Goal: Information Seeking & Learning: Learn about a topic

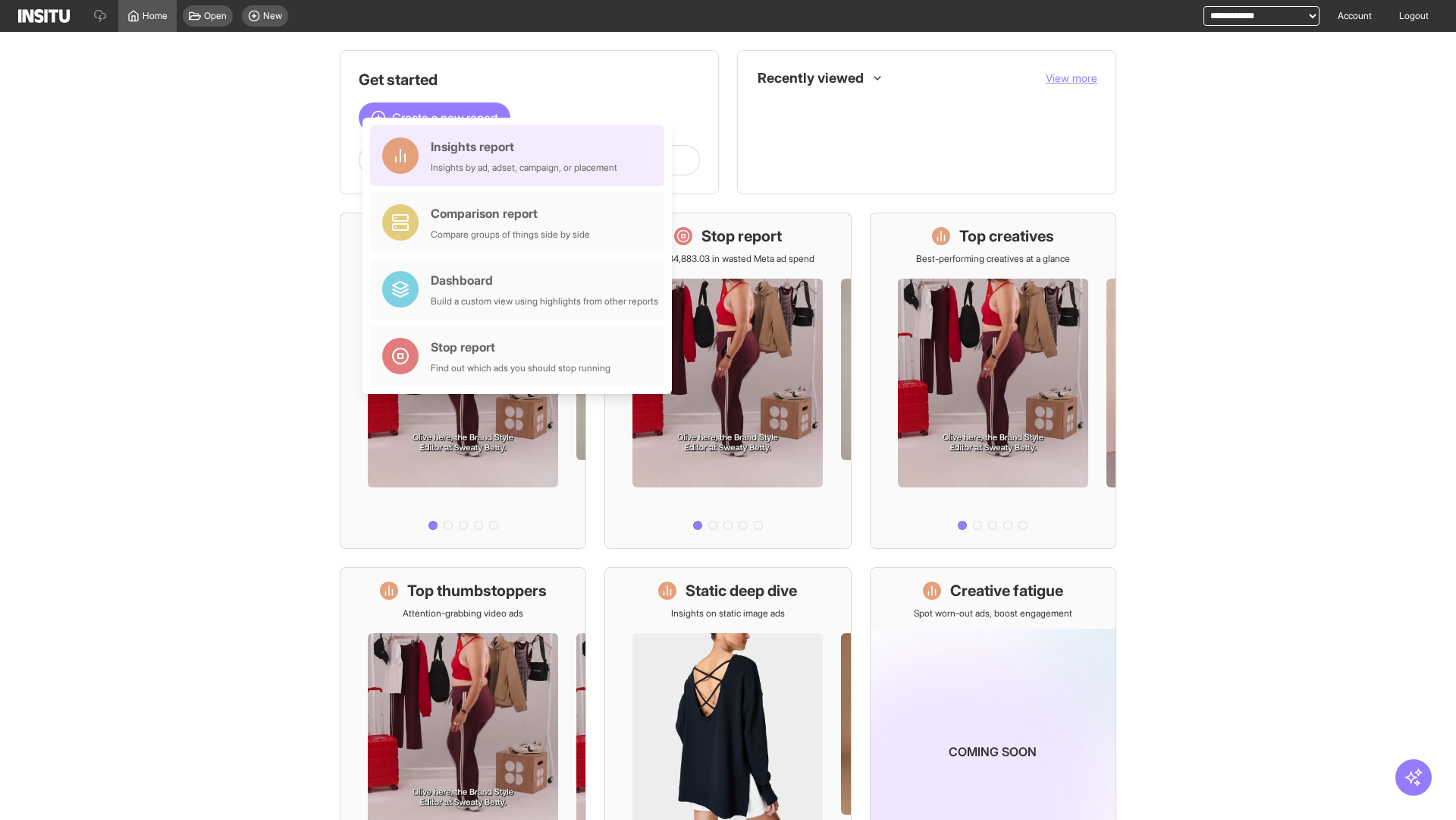
click at [521, 155] on div "Insights report Insights by ad, adset, campaign, or placement" at bounding box center [525, 155] width 187 height 36
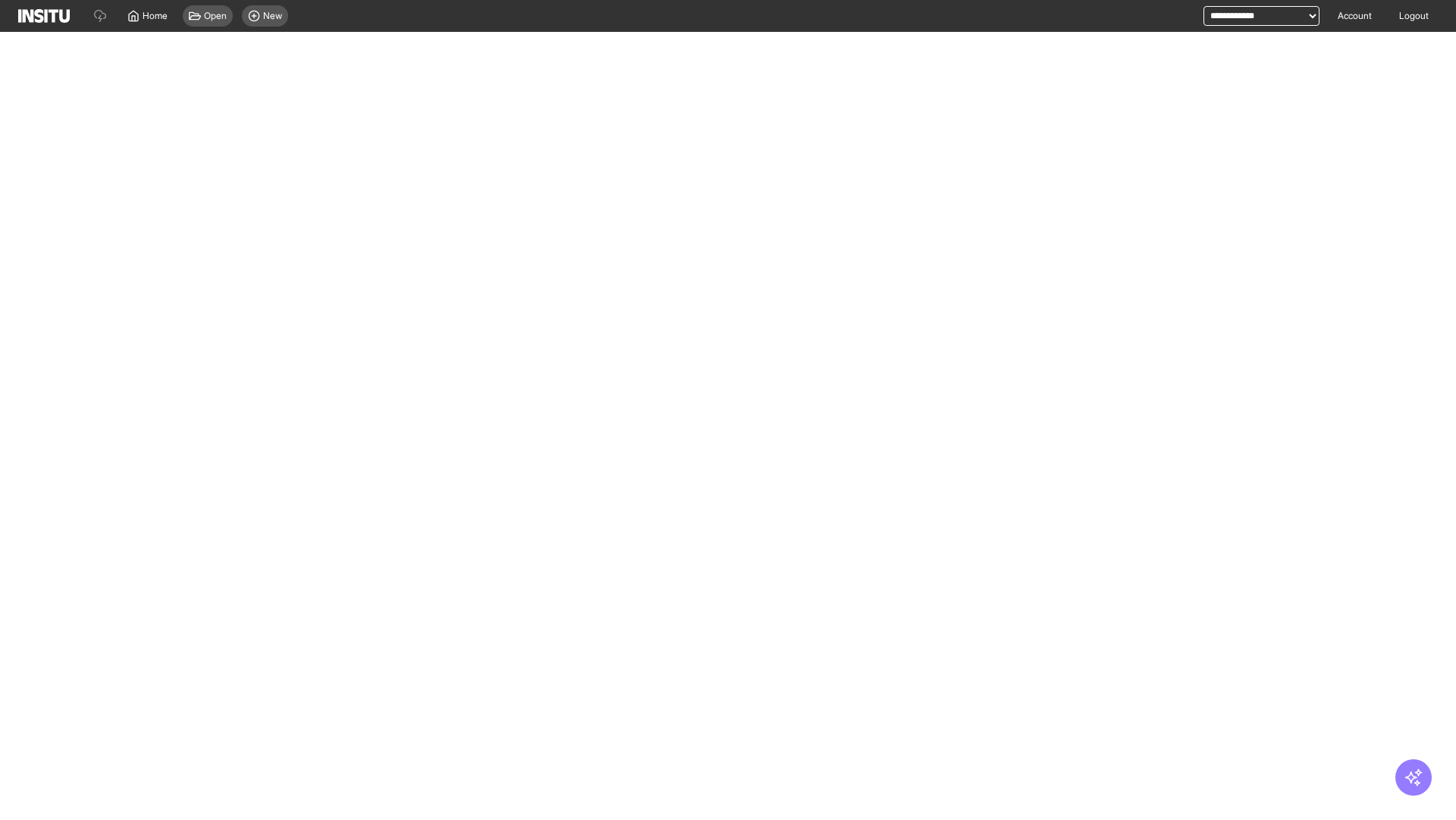
select select "**"
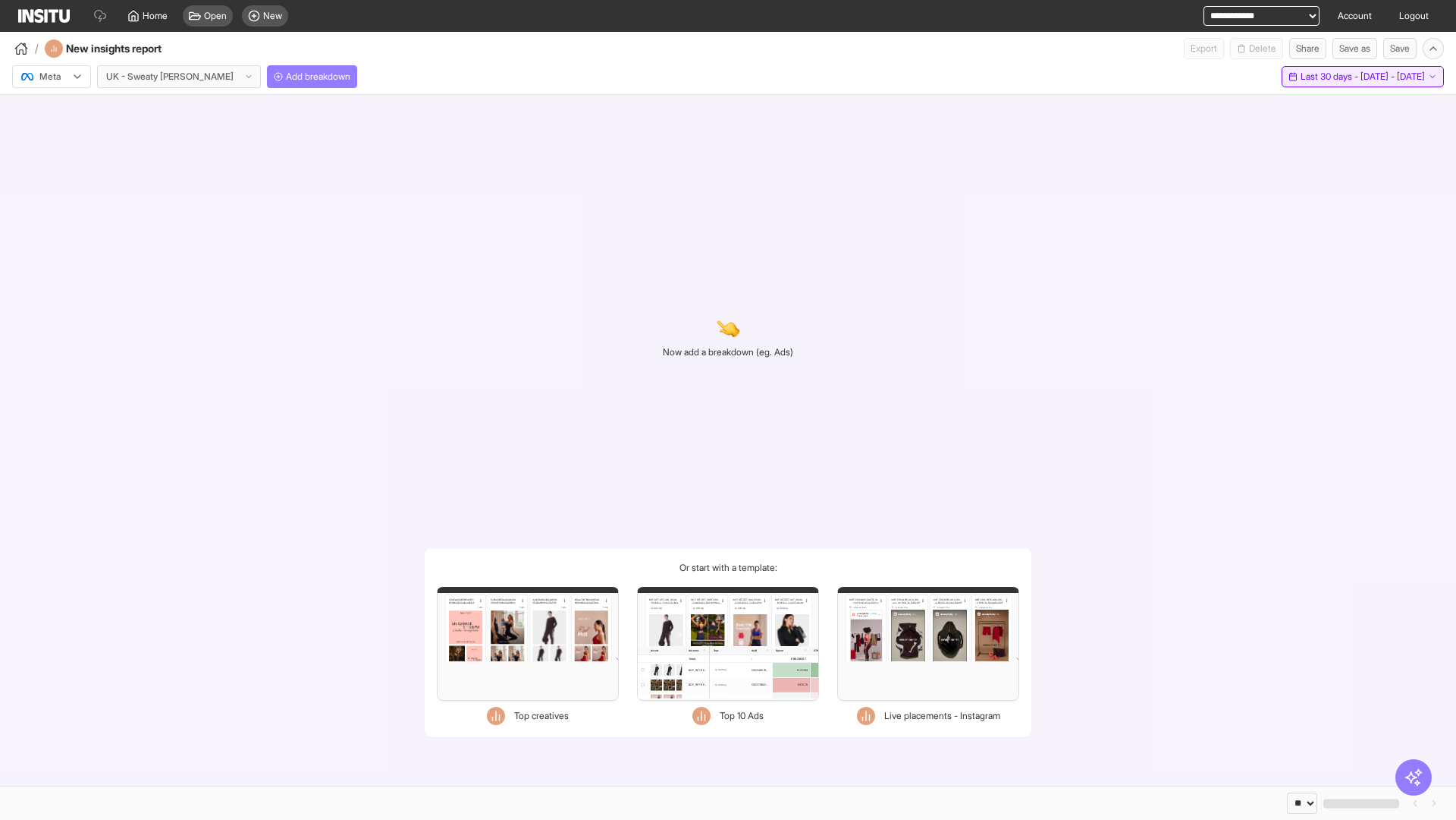
click at [1328, 76] on span "Last 30 days - [DATE] - [DATE]" at bounding box center [1363, 76] width 124 height 12
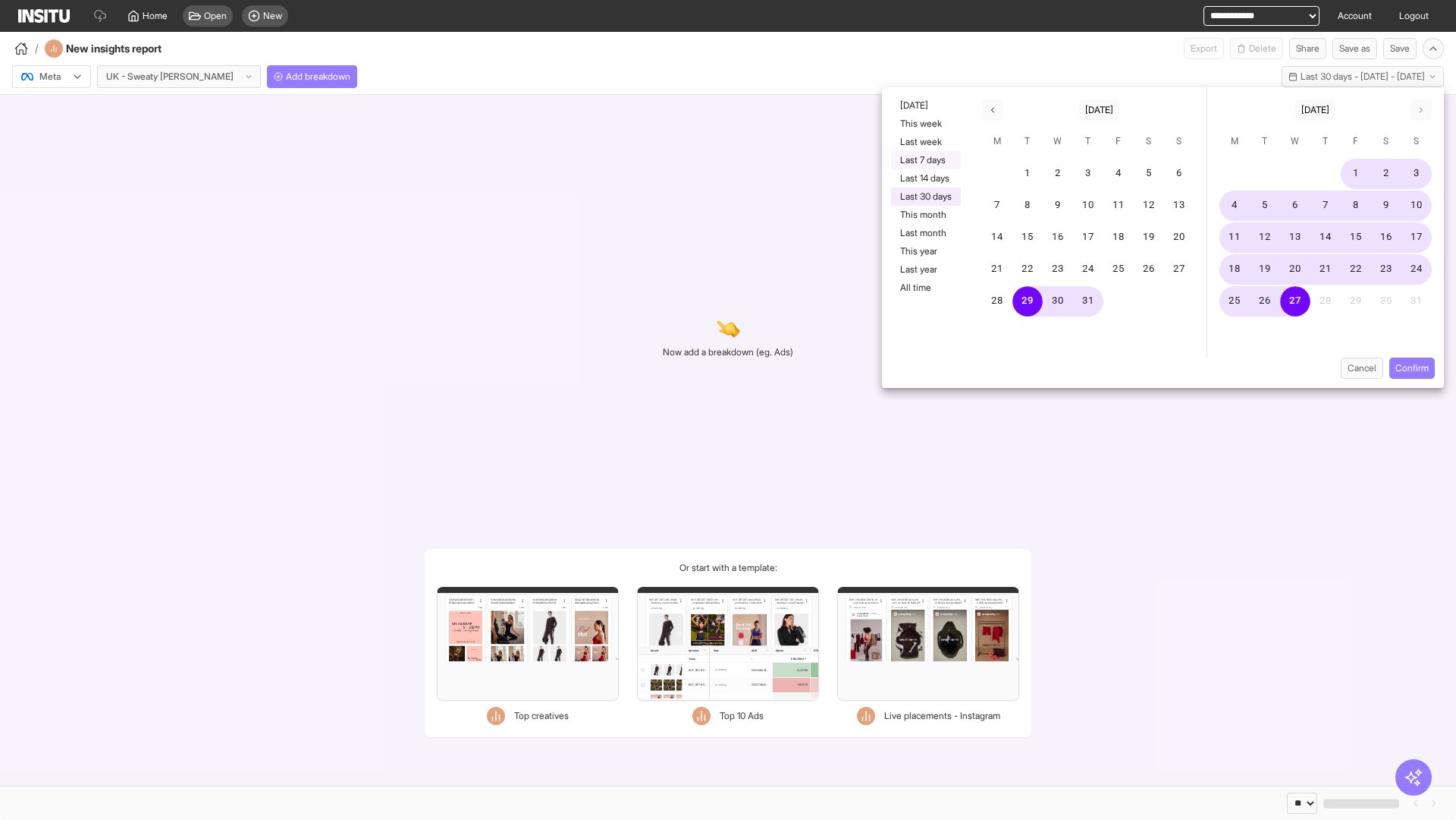
click at [925, 160] on button "Last 7 days" at bounding box center [926, 160] width 70 height 18
